Goal: Task Accomplishment & Management: Use online tool/utility

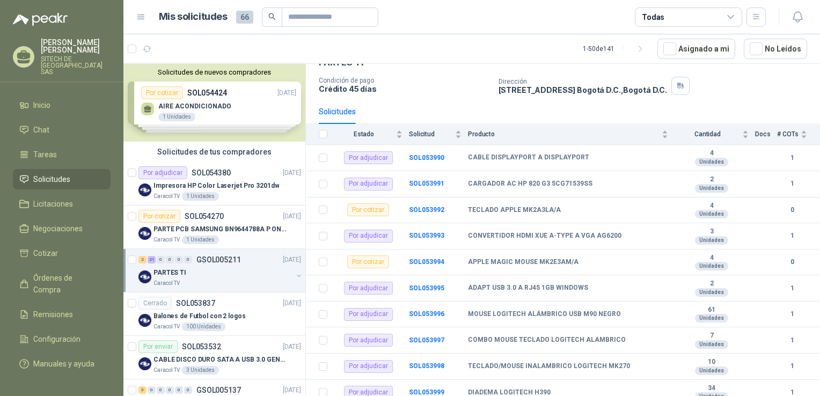
scroll to position [101, 0]
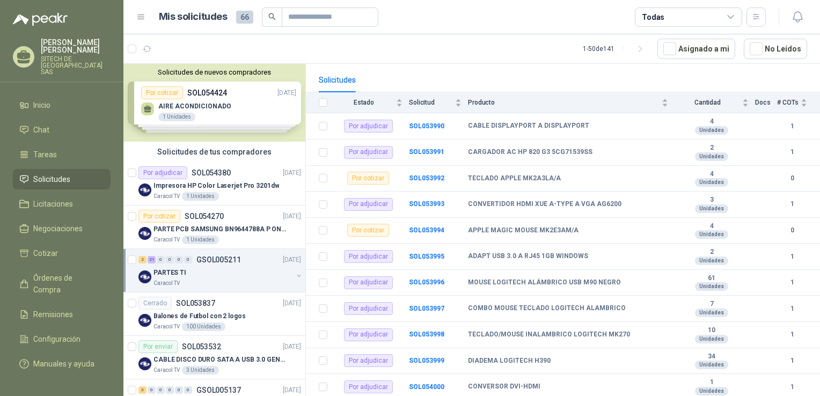
drag, startPoint x: 626, startPoint y: 90, endPoint x: 624, endPoint y: 134, distance: 44.6
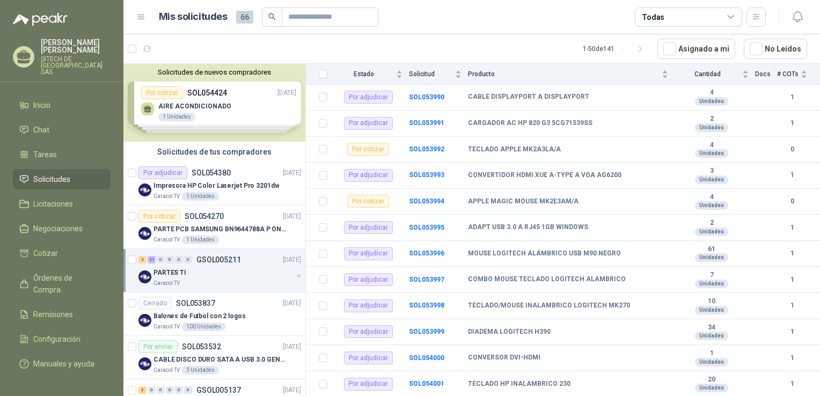
scroll to position [406, 0]
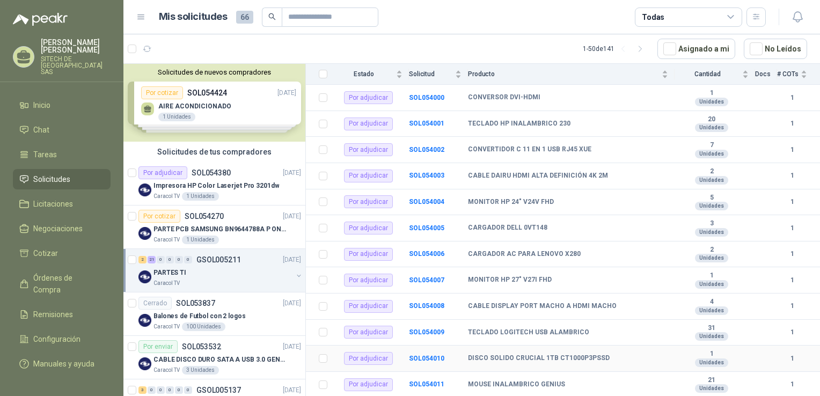
drag, startPoint x: 524, startPoint y: 362, endPoint x: 526, endPoint y: 340, distance: 21.6
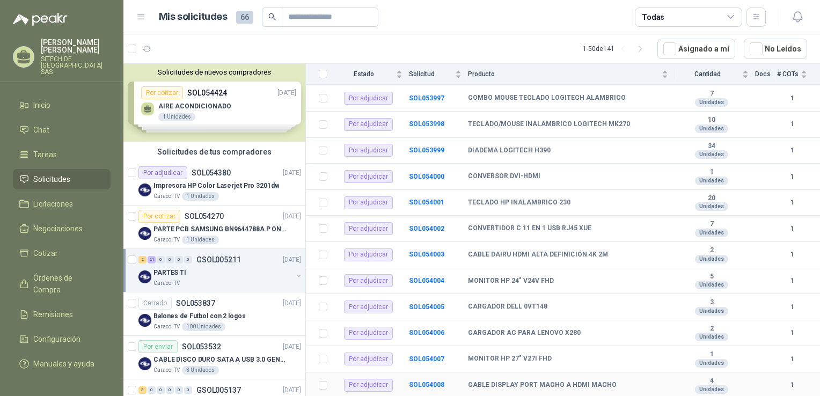
scroll to position [300, 0]
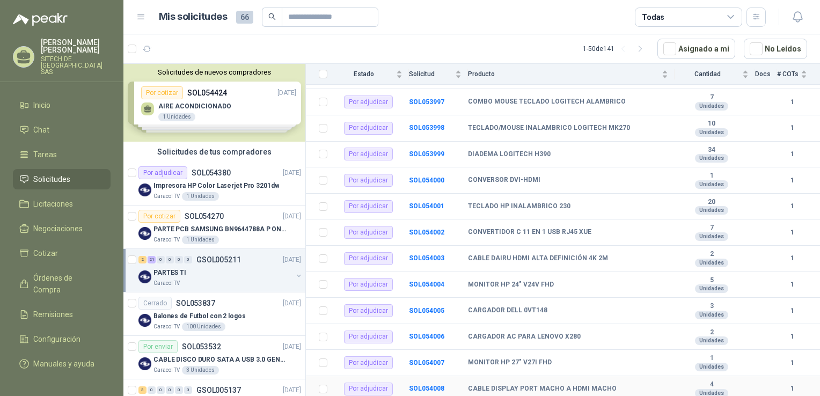
drag, startPoint x: 526, startPoint y: 340, endPoint x: 528, endPoint y: 320, distance: 20.0
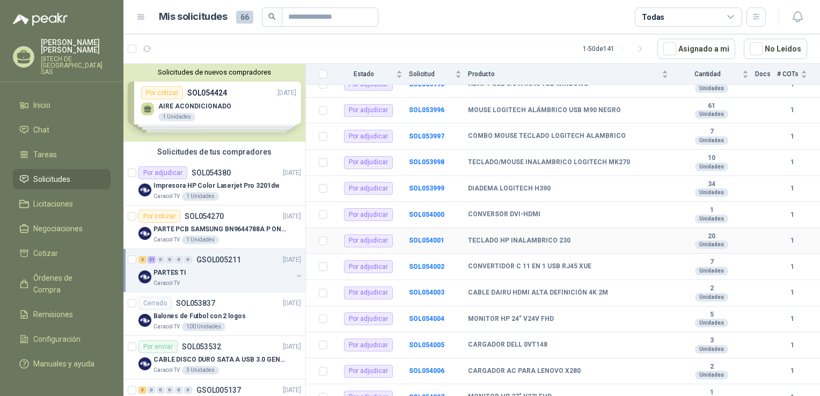
drag, startPoint x: 586, startPoint y: 236, endPoint x: 584, endPoint y: 202, distance: 33.3
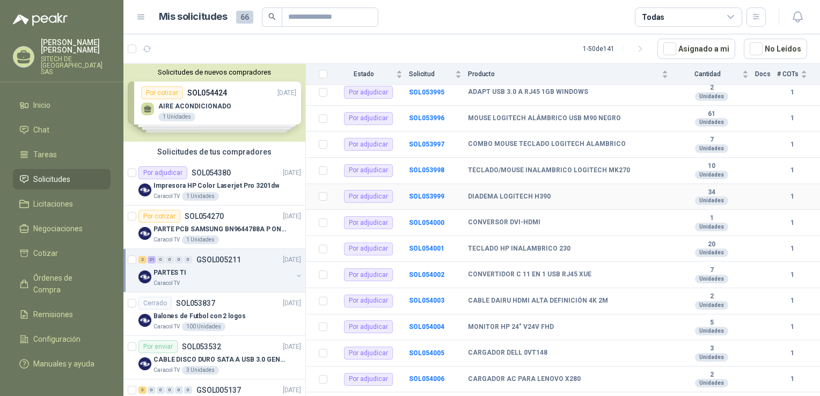
click at [503, 195] on b "DIADEMA LOGITECH H390" at bounding box center [509, 197] width 83 height 9
click at [427, 194] on b "SOL053999" at bounding box center [426, 197] width 35 height 8
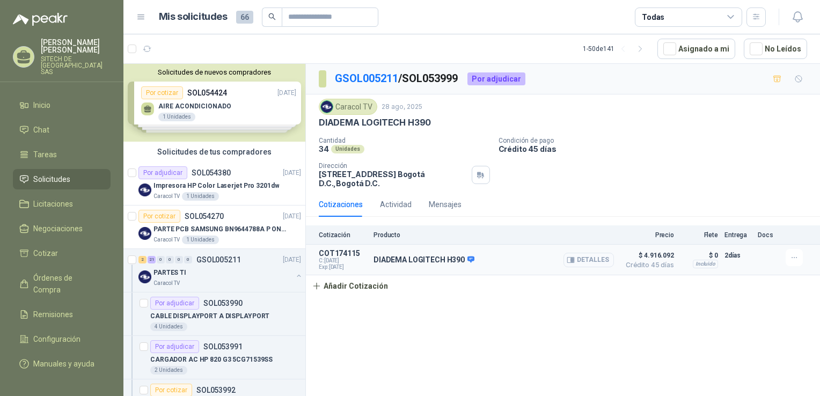
click at [588, 256] on button "Detalles" at bounding box center [588, 260] width 50 height 14
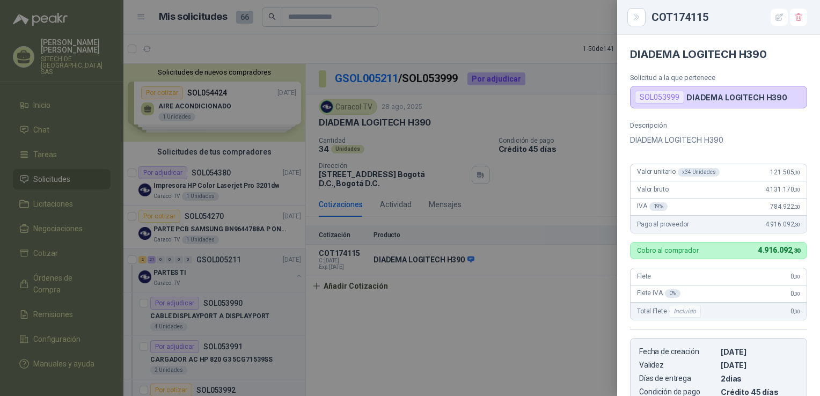
scroll to position [180, 0]
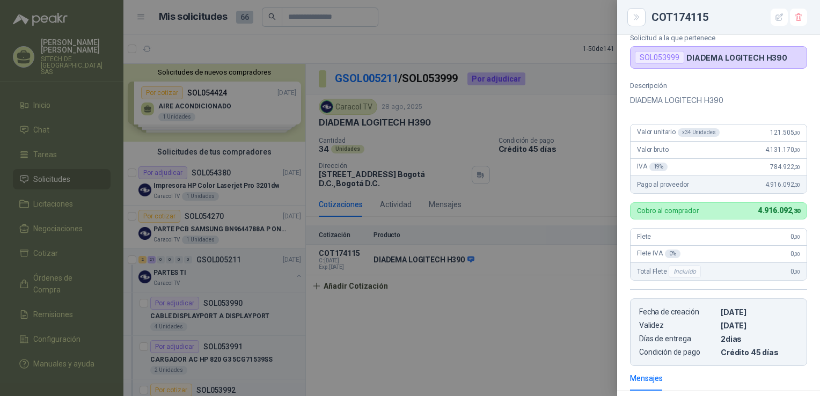
drag, startPoint x: 747, startPoint y: 145, endPoint x: 741, endPoint y: 76, distance: 69.5
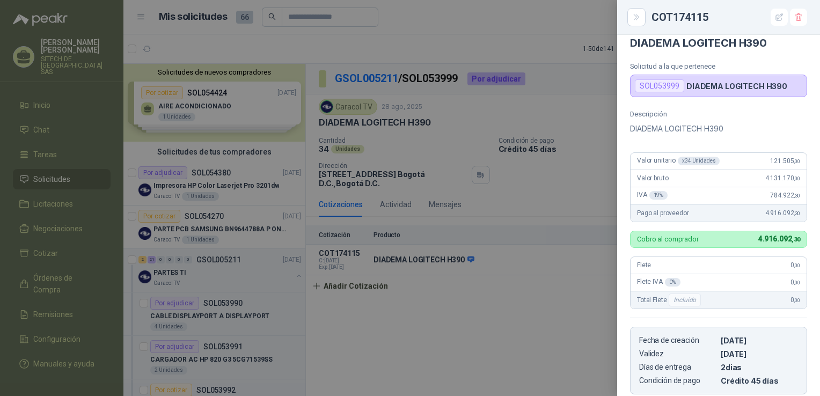
click at [759, 160] on div "Valor unitario x 34 Unidades 121.505 ,00" at bounding box center [718, 161] width 176 height 17
click at [689, 128] on p "DIADEMA LOGITECH H390" at bounding box center [718, 128] width 177 height 13
drag, startPoint x: 689, startPoint y: 128, endPoint x: 518, endPoint y: 69, distance: 181.0
click at [689, 128] on p "DIADEMA LOGITECH H390" at bounding box center [718, 128] width 177 height 13
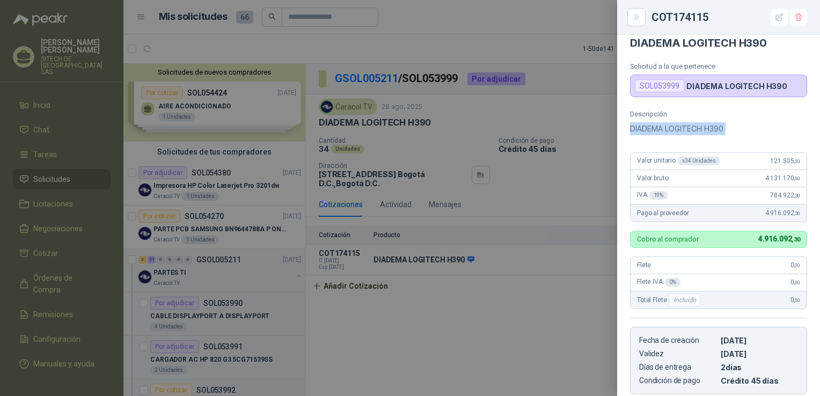
copy div "DIADEMA LOGITECH H390"
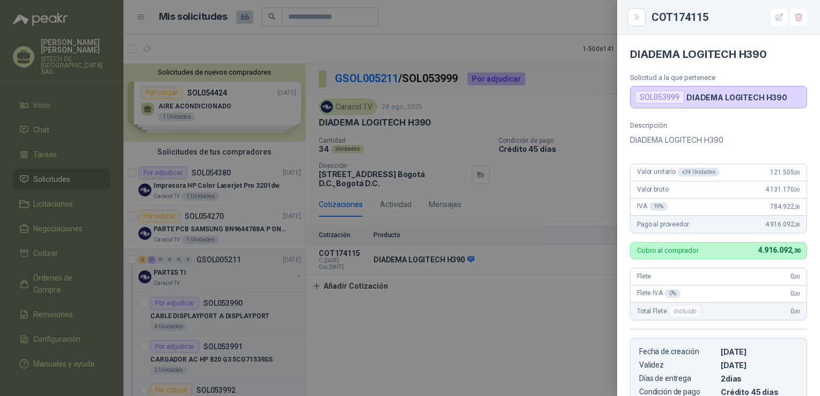
scroll to position [0, 0]
drag, startPoint x: 713, startPoint y: 138, endPoint x: 735, endPoint y: 152, distance: 26.5
click at [747, 157] on div "Descripción DIADEMA LOGITECH H390 Valor unitario x 34 Unidades 121.505 ,00 Valo…" at bounding box center [718, 263] width 203 height 284
click at [756, 170] on div "Valor unitario x 34 Unidades 121.505 ,00" at bounding box center [718, 172] width 176 height 17
click at [692, 174] on div "x 34 Unidades" at bounding box center [699, 172] width 42 height 9
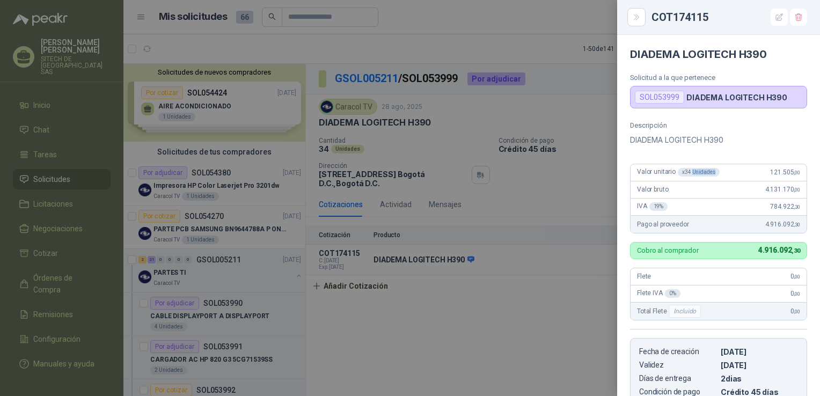
click at [692, 174] on div "x 34 Unidades" at bounding box center [699, 172] width 42 height 9
drag, startPoint x: 692, startPoint y: 174, endPoint x: 745, endPoint y: 20, distance: 162.2
click at [782, 20] on icon "button" at bounding box center [779, 17] width 9 height 9
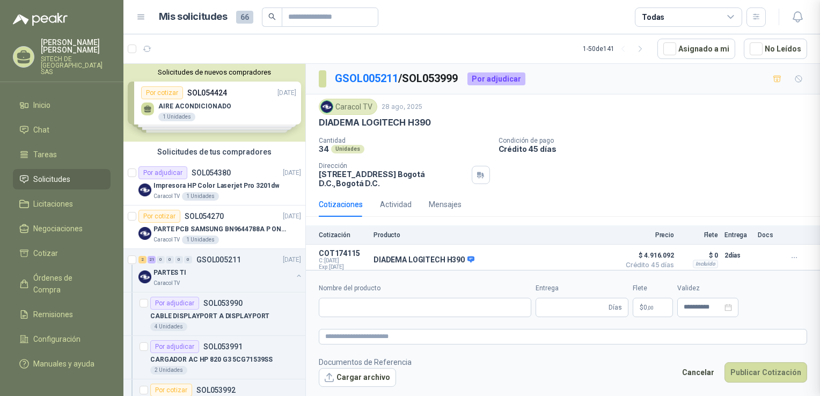
scroll to position [186, 0]
type input "**********"
type input "*"
type input "**********"
type textarea "**********"
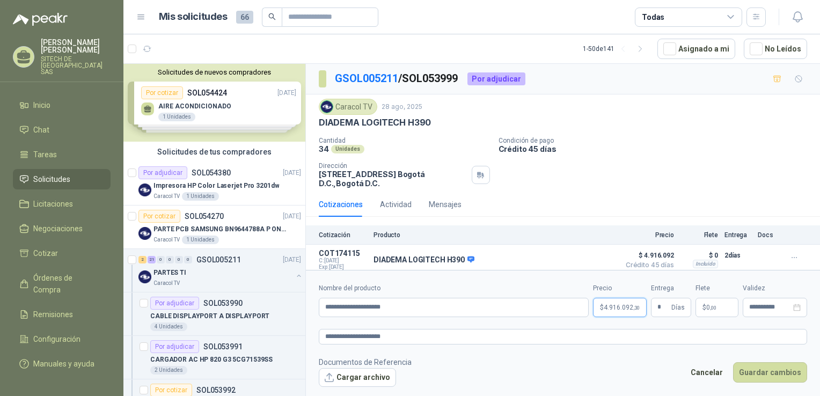
click at [612, 309] on span "4.916.092 ,30" at bounding box center [622, 307] width 36 height 6
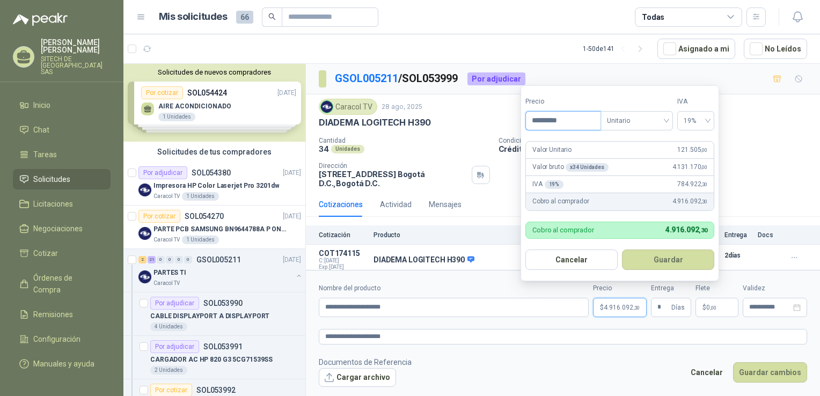
click at [589, 121] on input "*********" at bounding box center [563, 121] width 75 height 18
type input "********"
click at [669, 265] on button "Guardar" at bounding box center [668, 259] width 92 height 20
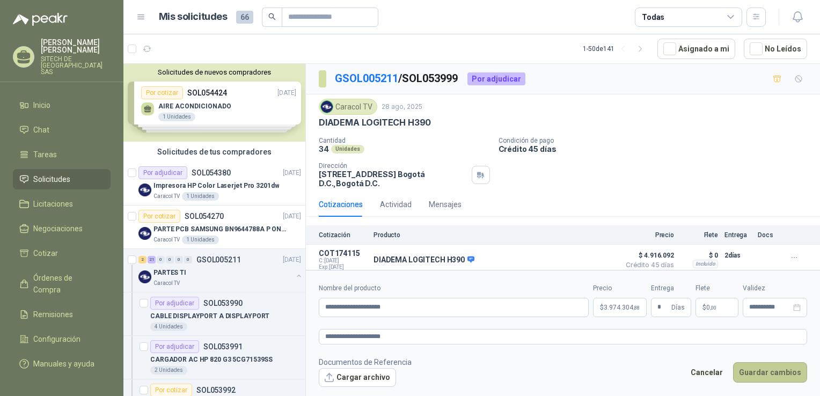
click at [779, 373] on button "Guardar cambios" at bounding box center [770, 372] width 74 height 20
